Goal: Use online tool/utility: Utilize a website feature to perform a specific function

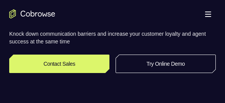
scroll to position [153, 0]
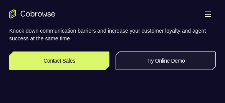
click at [186, 68] on link "Try Online Demo" at bounding box center [165, 60] width 100 height 18
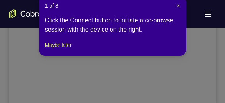
scroll to position [226, 0]
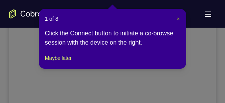
click at [177, 21] on span "×" at bounding box center [178, 19] width 3 height 6
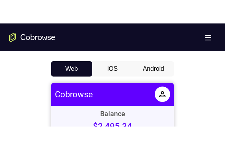
scroll to position [341, 0]
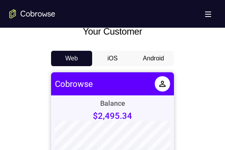
click at [151, 61] on button "Android" at bounding box center [153, 58] width 41 height 15
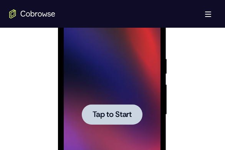
scroll to position [0, 0]
click at [113, 102] on span "Tap to Start" at bounding box center [111, 115] width 39 height 8
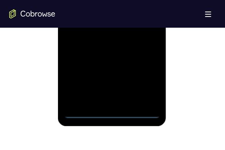
scroll to position [533, 0]
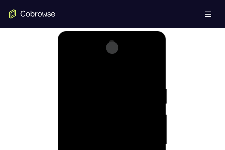
scroll to position [380, 0]
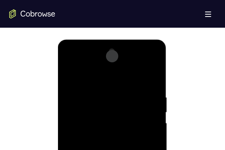
click at [112, 79] on div at bounding box center [111, 152] width 97 height 215
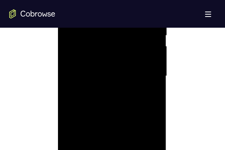
click at [140, 73] on div at bounding box center [111, 76] width 97 height 215
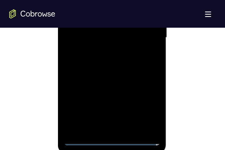
click at [102, 53] on div at bounding box center [111, 37] width 97 height 215
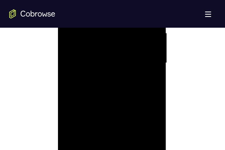
scroll to position [457, 0]
click at [103, 67] on div at bounding box center [111, 76] width 97 height 215
click at [117, 56] on div at bounding box center [111, 76] width 97 height 215
click at [120, 75] on div at bounding box center [111, 76] width 97 height 215
click at [130, 102] on div at bounding box center [111, 76] width 97 height 215
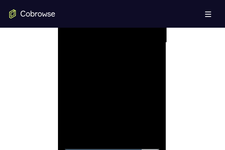
scroll to position [495, 0]
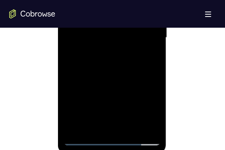
click at [104, 81] on div at bounding box center [111, 37] width 97 height 215
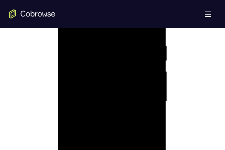
scroll to position [418, 0]
click at [118, 94] on div at bounding box center [111, 114] width 97 height 215
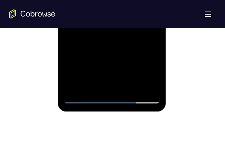
scroll to position [537, 0]
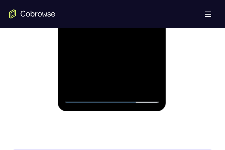
drag, startPoint x: 105, startPoint y: 66, endPoint x: 111, endPoint y: 46, distance: 20.4
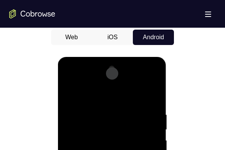
scroll to position [345, 0]
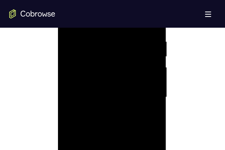
scroll to position [422, 0]
click at [99, 65] on div at bounding box center [111, 110] width 97 height 215
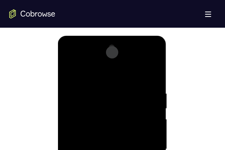
click at [106, 102] on div at bounding box center [111, 148] width 97 height 215
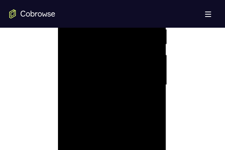
scroll to position [460, 0]
click at [135, 102] on div at bounding box center [111, 72] width 97 height 215
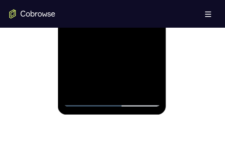
scroll to position [537, 0]
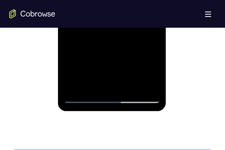
drag, startPoint x: 104, startPoint y: 56, endPoint x: 103, endPoint y: 46, distance: 9.2
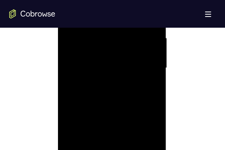
scroll to position [460, 0]
click at [159, 81] on div at bounding box center [111, 72] width 97 height 215
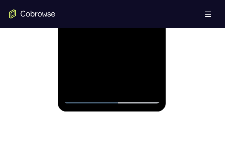
scroll to position [537, 0]
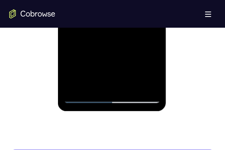
drag, startPoint x: 114, startPoint y: 66, endPoint x: 114, endPoint y: 45, distance: 20.7
drag, startPoint x: 116, startPoint y: 59, endPoint x: 115, endPoint y: 36, distance: 23.8
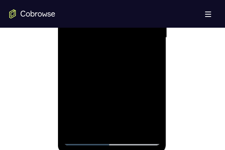
scroll to position [576, 0]
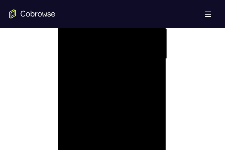
scroll to position [460, 0]
click at [112, 62] on div at bounding box center [111, 72] width 97 height 215
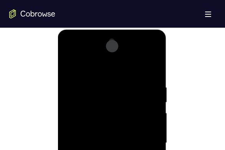
scroll to position [384, 0]
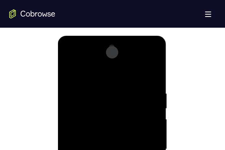
click at [144, 58] on div at bounding box center [111, 148] width 97 height 215
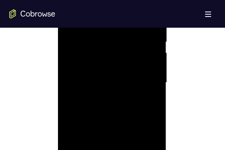
scroll to position [499, 0]
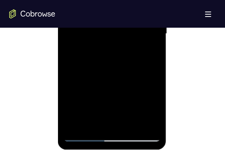
click at [111, 102] on div at bounding box center [111, 33] width 97 height 215
drag, startPoint x: 116, startPoint y: 81, endPoint x: 115, endPoint y: 29, distance: 51.8
click at [115, 29] on div at bounding box center [111, 33] width 97 height 215
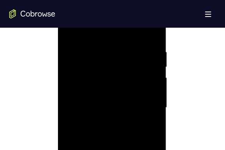
scroll to position [422, 0]
click at [122, 74] on div at bounding box center [111, 110] width 97 height 215
click at [114, 82] on div at bounding box center [111, 110] width 97 height 215
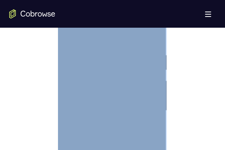
click at [125, 77] on div at bounding box center [111, 110] width 97 height 215
click at [70, 82] on div at bounding box center [111, 110] width 97 height 215
click at [85, 82] on div at bounding box center [111, 110] width 97 height 215
click at [147, 102] on div at bounding box center [111, 110] width 97 height 215
click at [110, 51] on div at bounding box center [111, 110] width 97 height 215
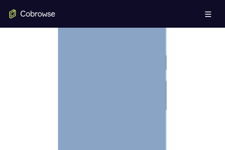
click at [102, 60] on div at bounding box center [111, 110] width 97 height 215
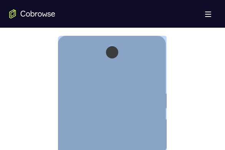
click at [122, 86] on div at bounding box center [111, 148] width 97 height 215
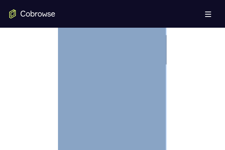
scroll to position [499, 0]
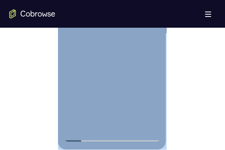
click at [147, 102] on div at bounding box center [111, 33] width 97 height 215
click at [137, 102] on div at bounding box center [111, 33] width 97 height 215
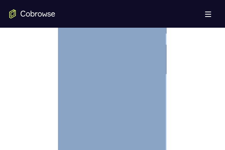
scroll to position [460, 0]
click at [152, 102] on div at bounding box center [111, 72] width 97 height 215
click at [112, 102] on div at bounding box center [111, 72] width 97 height 215
click at [106, 34] on div at bounding box center [111, 110] width 97 height 215
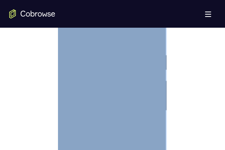
click at [98, 90] on div at bounding box center [111, 110] width 97 height 215
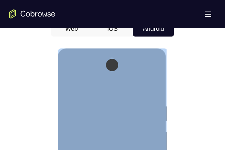
scroll to position [384, 0]
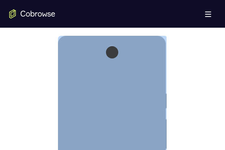
click at [128, 63] on div at bounding box center [111, 148] width 97 height 215
click at [106, 88] on div at bounding box center [111, 148] width 97 height 215
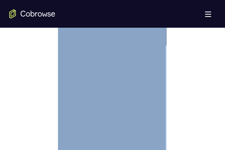
scroll to position [499, 0]
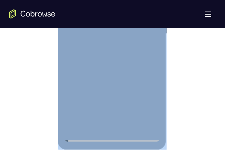
click at [75, 102] on div at bounding box center [111, 33] width 97 height 215
click at [110, 102] on div at bounding box center [111, 33] width 97 height 215
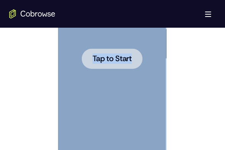
scroll to position [460, 0]
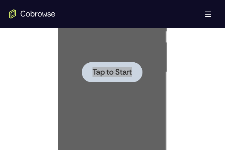
click at [185, 63] on div at bounding box center [112, 71] width 206 height 236
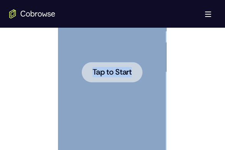
click at [127, 73] on span "Tap to Start" at bounding box center [111, 72] width 39 height 8
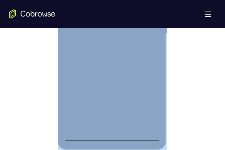
scroll to position [537, 0]
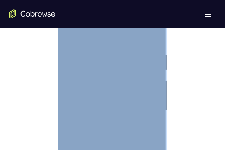
scroll to position [460, 0]
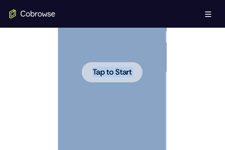
click at [115, 71] on span "Tap to Start" at bounding box center [111, 72] width 39 height 8
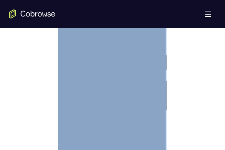
scroll to position [499, 0]
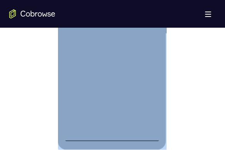
click at [111, 102] on div at bounding box center [111, 33] width 97 height 215
click at [144, 99] on div at bounding box center [111, 33] width 97 height 215
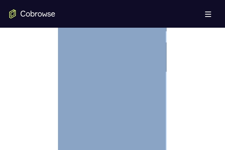
scroll to position [422, 0]
click at [113, 37] on div at bounding box center [111, 110] width 97 height 215
click at [110, 71] on div at bounding box center [111, 110] width 97 height 215
click at [94, 102] on div at bounding box center [111, 72] width 97 height 215
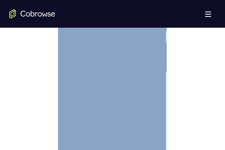
click at [138, 102] on div at bounding box center [111, 72] width 97 height 215
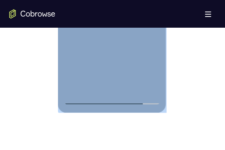
scroll to position [537, 0]
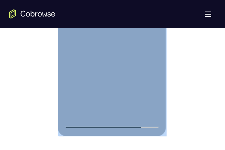
scroll to position [499, 0]
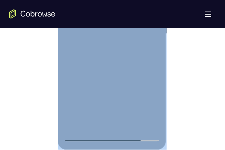
click at [84, 102] on div at bounding box center [111, 33] width 97 height 215
click at [145, 102] on div at bounding box center [111, 33] width 97 height 215
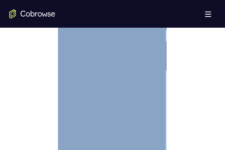
scroll to position [460, 0]
click at [117, 102] on div at bounding box center [111, 72] width 97 height 215
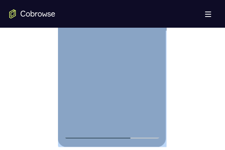
scroll to position [422, 0]
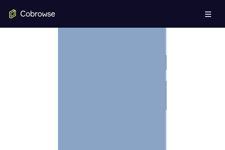
click at [145, 36] on div at bounding box center [111, 110] width 97 height 215
